Goal: Task Accomplishment & Management: Manage account settings

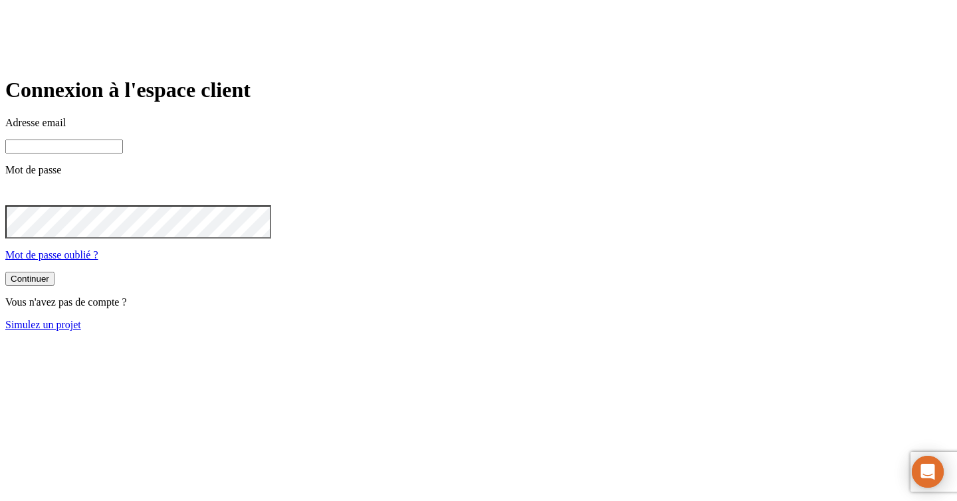
click at [123, 154] on input at bounding box center [64, 147] width 118 height 14
paste input "[PERSON_NAME][DOMAIN_NAME][EMAIL_ADDRESS][DOMAIN_NAME]"
type input "[PERSON_NAME][DOMAIN_NAME][EMAIL_ADDRESS][DOMAIN_NAME]"
click at [55, 287] on button "Continuer" at bounding box center [29, 280] width 49 height 14
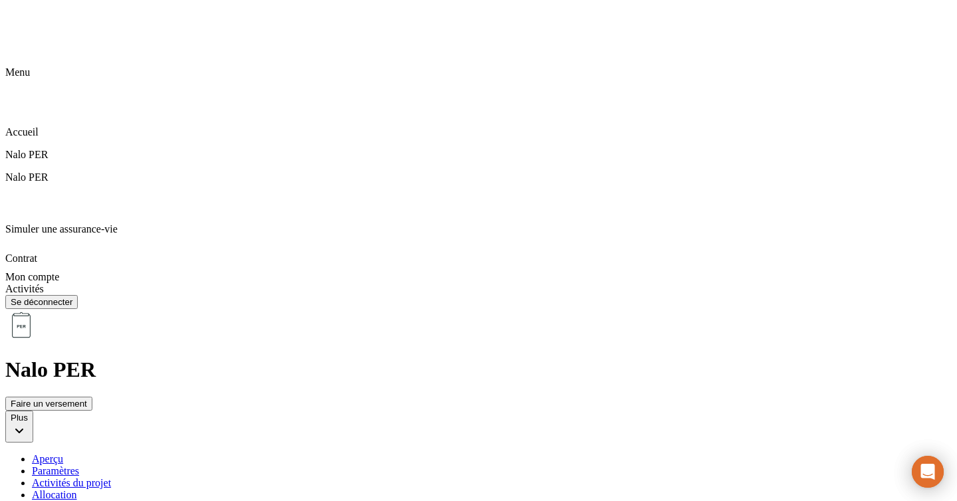
click at [350, 465] on div "Paramètres" at bounding box center [492, 471] width 920 height 12
click at [443, 477] on div "Activités du projet" at bounding box center [492, 483] width 920 height 12
click at [530, 489] on div "Allocation" at bounding box center [492, 495] width 920 height 12
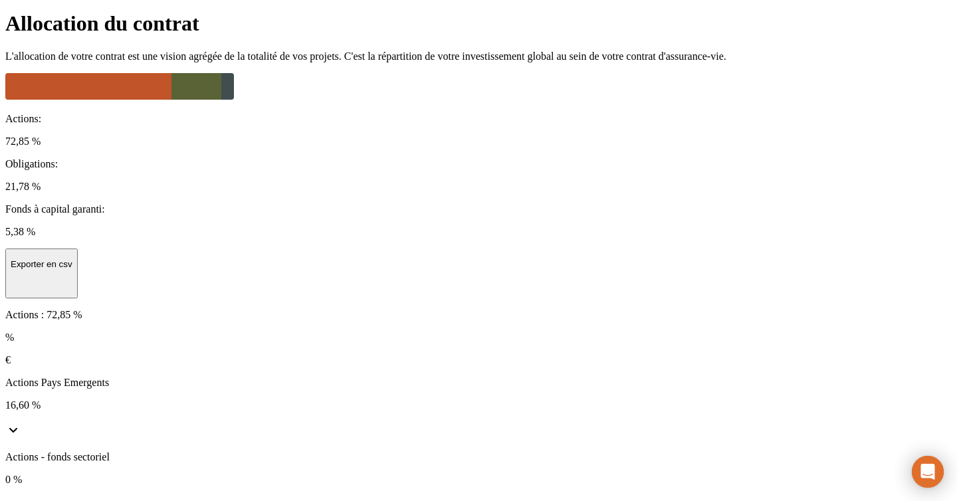
scroll to position [178, 0]
click at [21, 497] on icon at bounding box center [13, 505] width 16 height 16
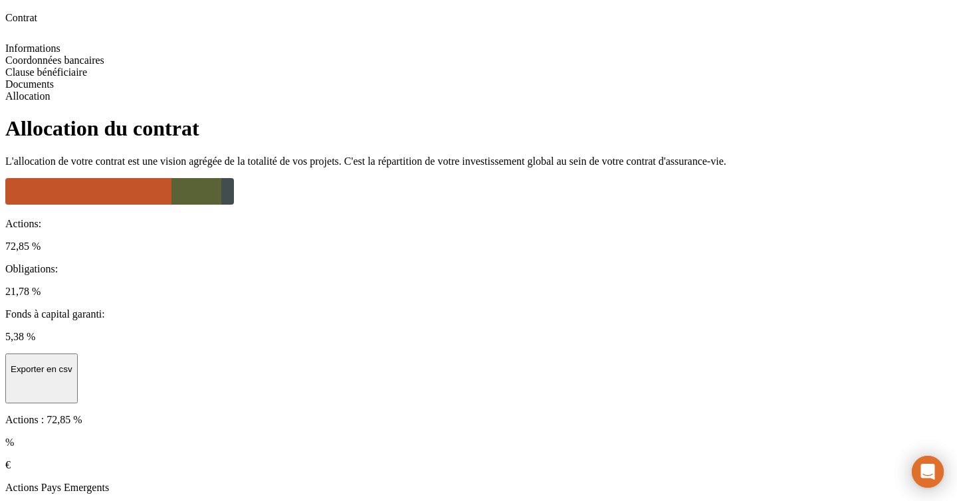
scroll to position [0, 0]
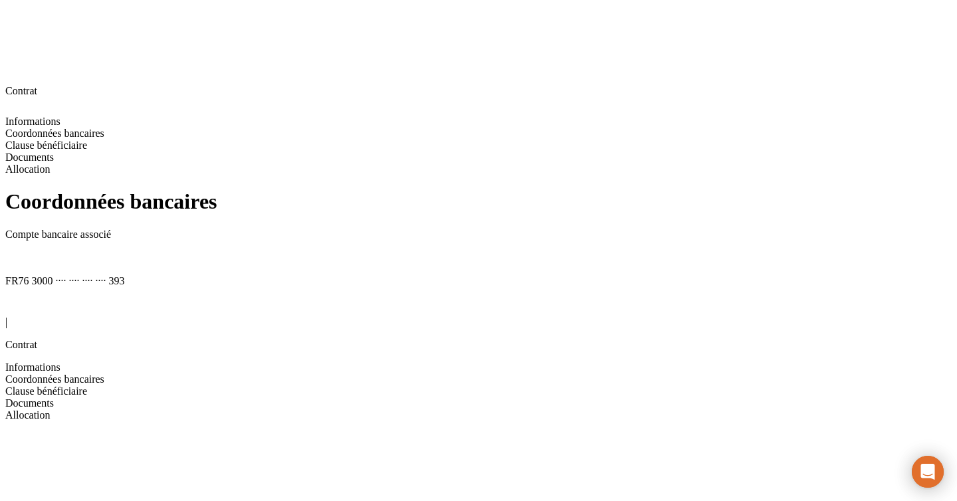
click at [68, 362] on div "Informations" at bounding box center [478, 368] width 947 height 12
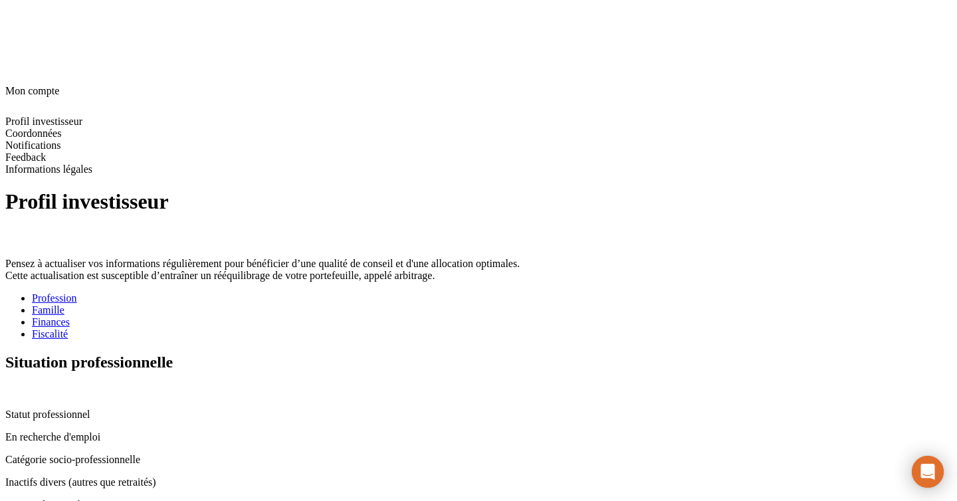
click at [343, 304] on div "Famille" at bounding box center [492, 310] width 920 height 12
click at [404, 316] on div "Finances" at bounding box center [492, 322] width 920 height 12
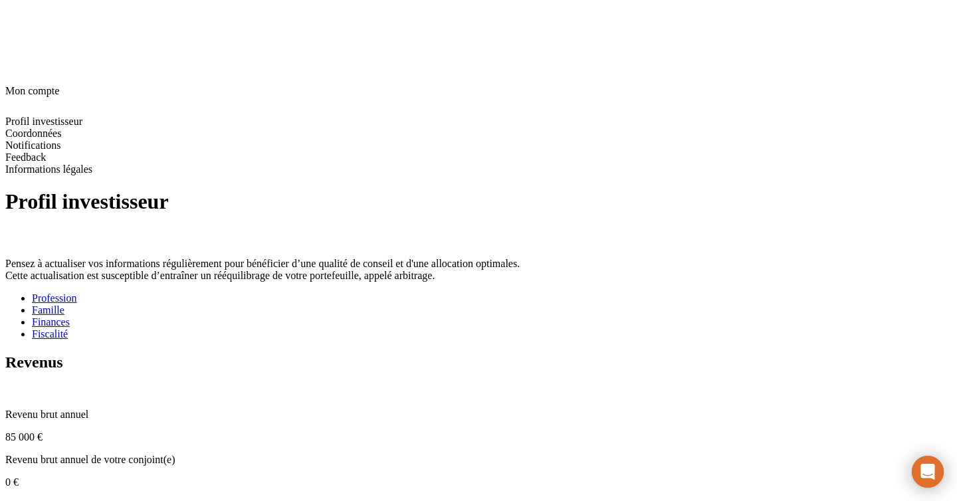
click at [481, 328] on link "Fiscalité" at bounding box center [492, 334] width 920 height 12
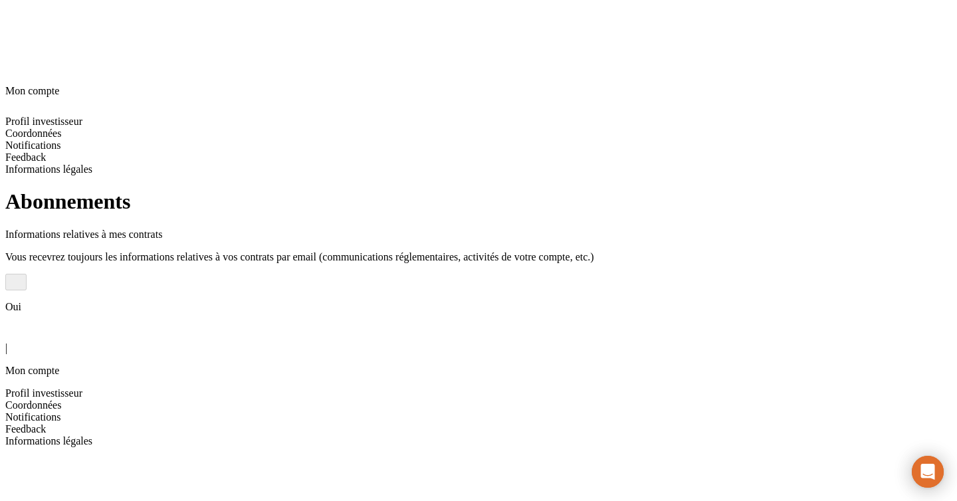
click at [46, 423] on span "Feedback" at bounding box center [25, 428] width 41 height 11
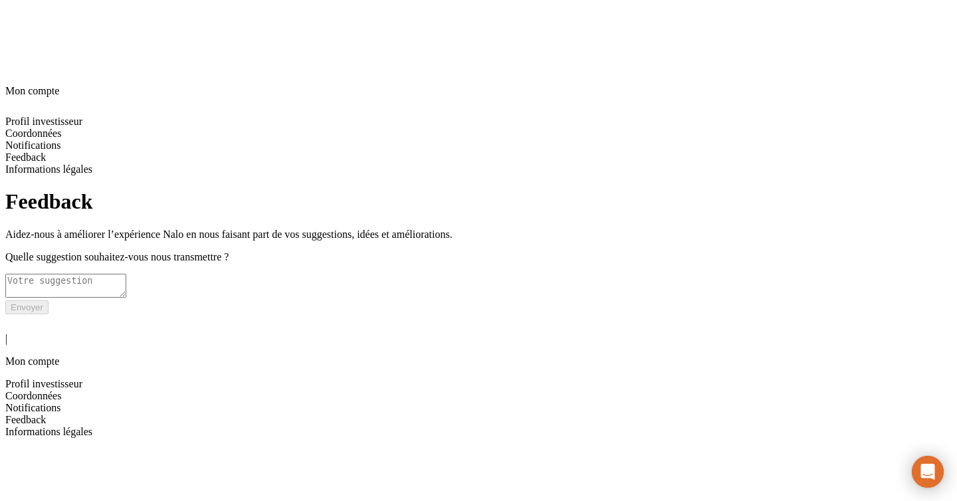
click at [28, 314] on div "| Mon compte" at bounding box center [478, 340] width 947 height 53
click at [21, 314] on icon at bounding box center [13, 322] width 16 height 16
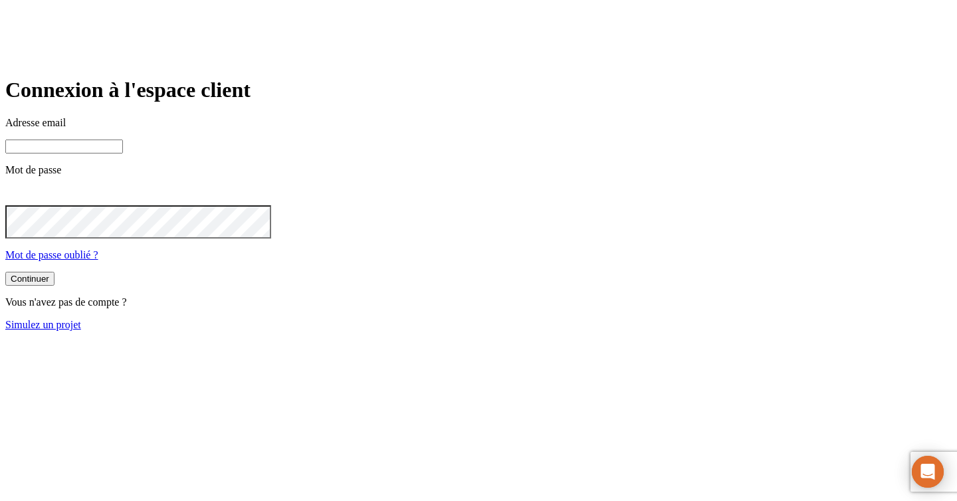
click at [123, 154] on input at bounding box center [64, 147] width 118 height 14
paste input "[PERSON_NAME][DOMAIN_NAME][EMAIL_ADDRESS][DOMAIN_NAME]"
type input "[PERSON_NAME][DOMAIN_NAME][EMAIL_ADDRESS][DOMAIN_NAME]"
click at [55, 286] on button "Continuer" at bounding box center [29, 279] width 49 height 14
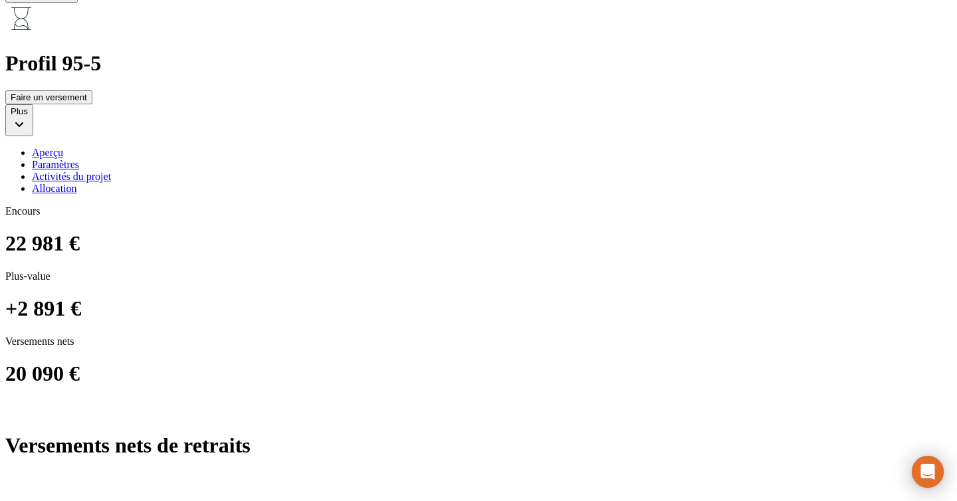
scroll to position [648, 0]
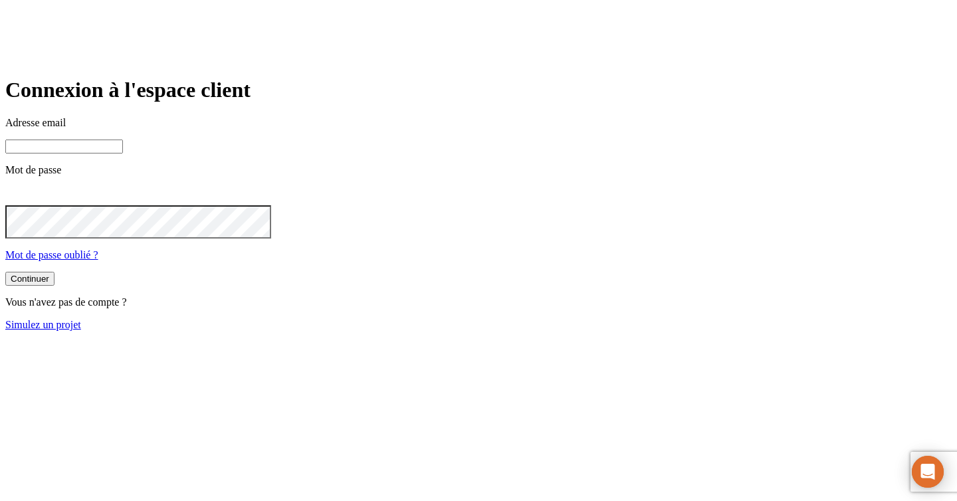
click at [123, 154] on input at bounding box center [64, 147] width 118 height 14
paste input "[PERSON_NAME][DOMAIN_NAME][EMAIL_ADDRESS][DOMAIN_NAME]"
type input "[PERSON_NAME][DOMAIN_NAME][EMAIL_ADDRESS][DOMAIN_NAME]"
click at [55, 287] on button "Continuer" at bounding box center [29, 280] width 49 height 14
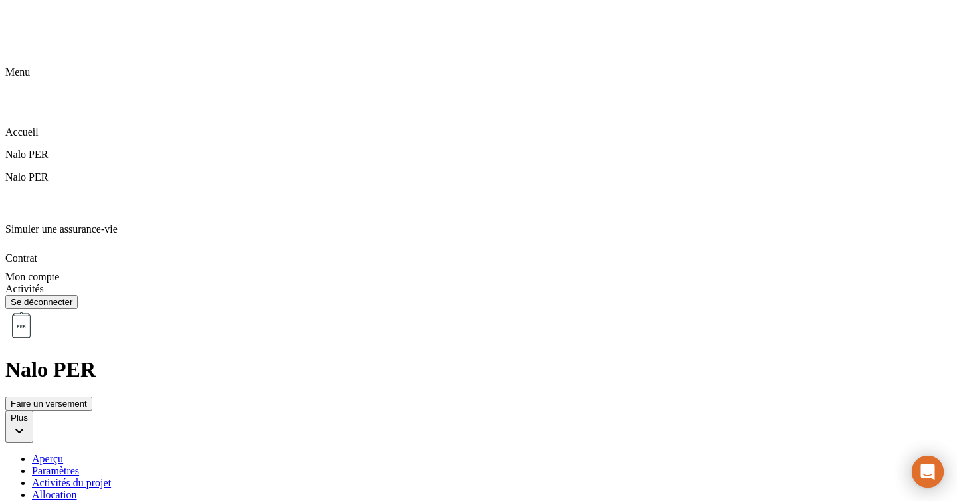
click at [342, 465] on div "Paramètres" at bounding box center [492, 471] width 920 height 12
click at [424, 477] on div "Activités du projet" at bounding box center [492, 483] width 920 height 12
click at [525, 489] on div "Allocation" at bounding box center [492, 495] width 920 height 12
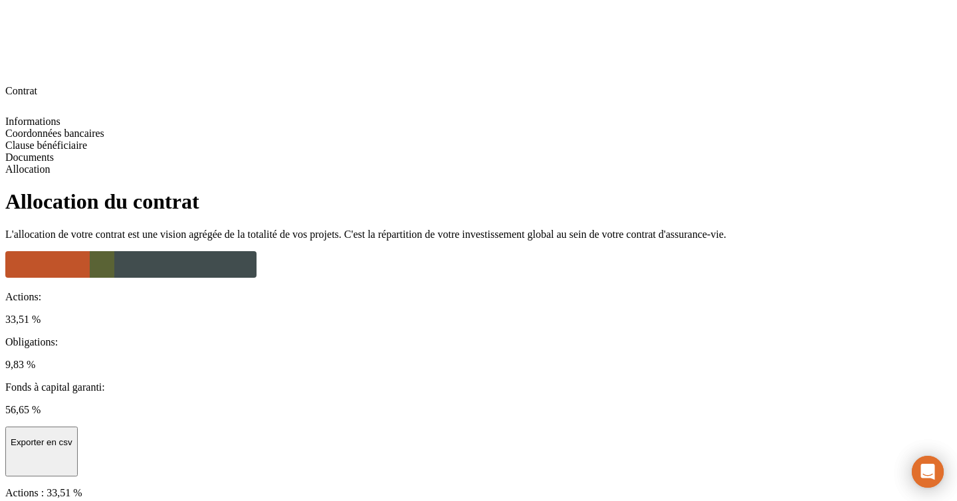
click at [221, 189] on h1 "Allocation du contrat" at bounding box center [478, 201] width 947 height 25
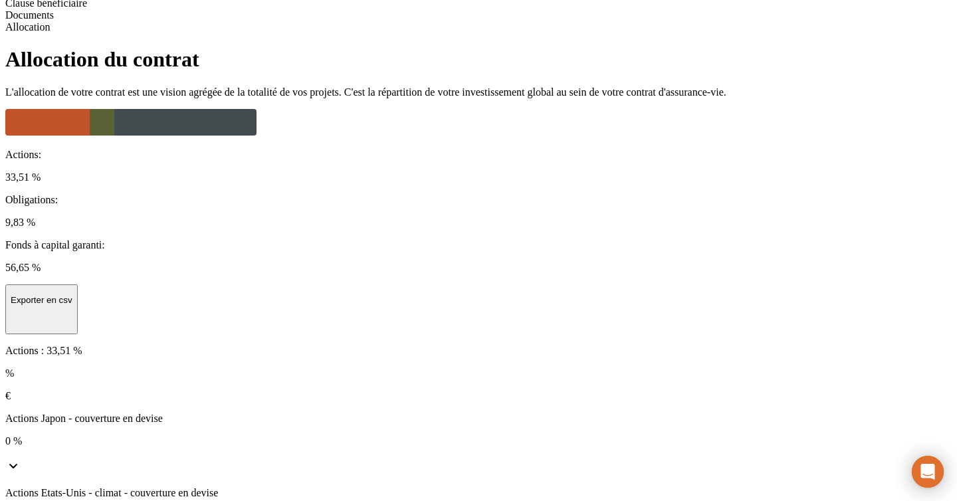
scroll to position [147, 0]
